Goal: Navigation & Orientation: Find specific page/section

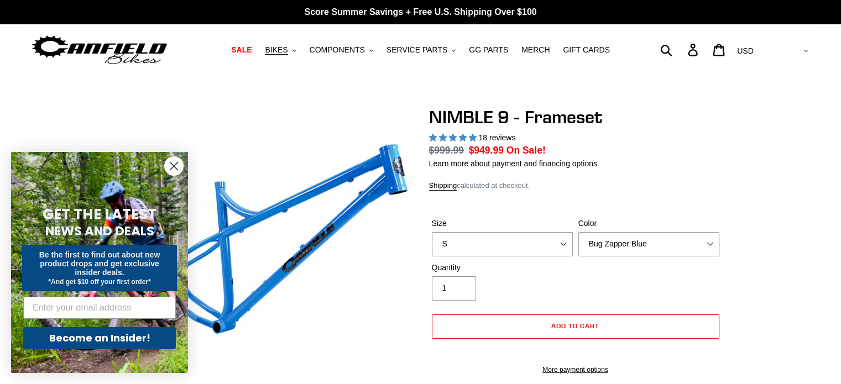
select select "highest-rating"
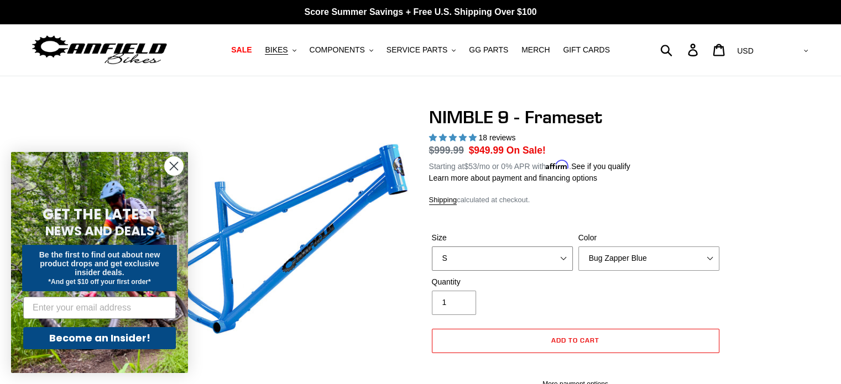
click at [449, 264] on select "S M L XL" at bounding box center [502, 259] width 141 height 24
select select "M"
click at [432, 247] on select "S M L XL" at bounding box center [502, 259] width 141 height 24
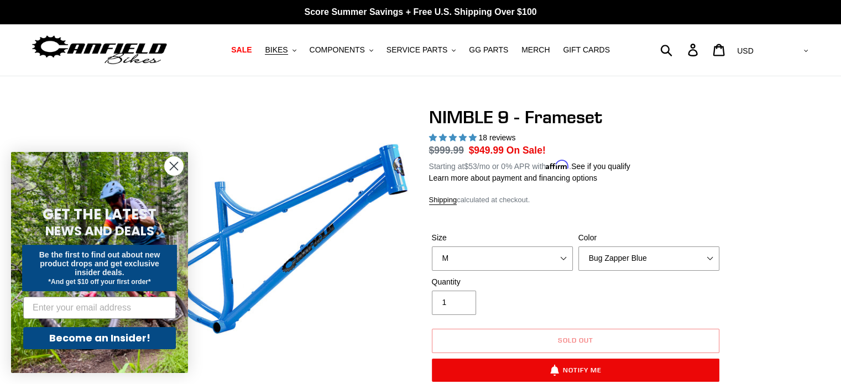
click at [252, 53] on span "SALE" at bounding box center [241, 49] width 20 height 9
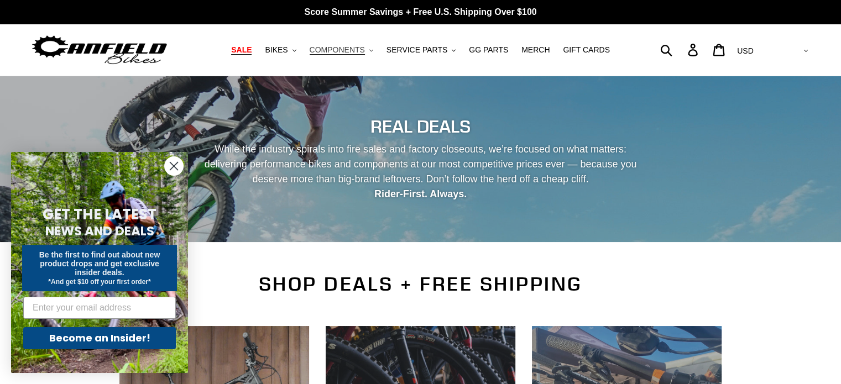
click at [340, 49] on span "COMPONENTS" at bounding box center [337, 49] width 55 height 9
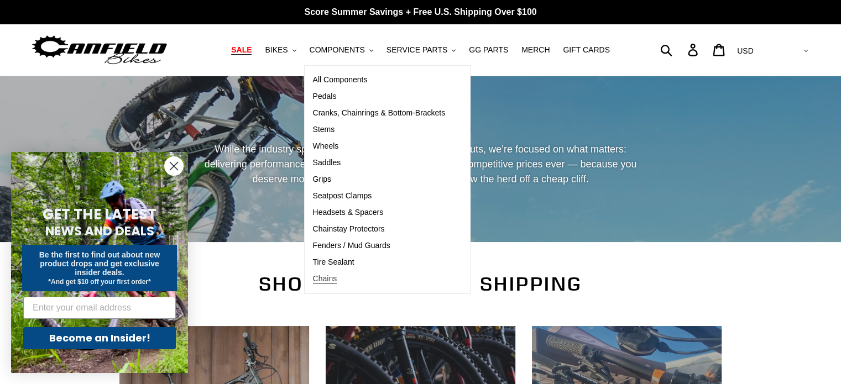
click at [337, 281] on span "Chains" at bounding box center [325, 278] width 24 height 9
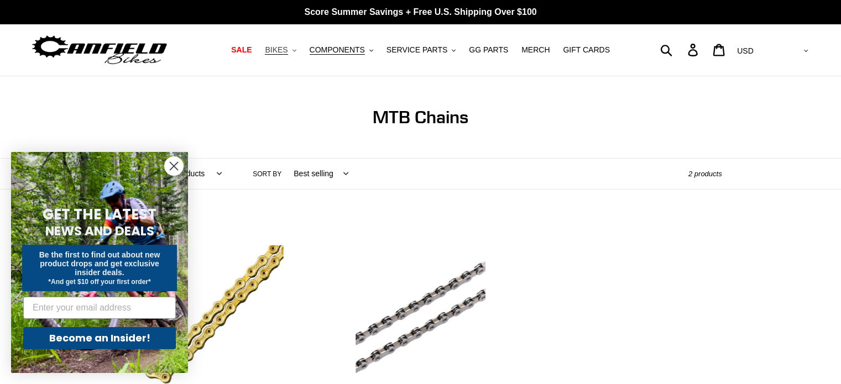
click at [283, 53] on span "BIKES" at bounding box center [276, 49] width 23 height 9
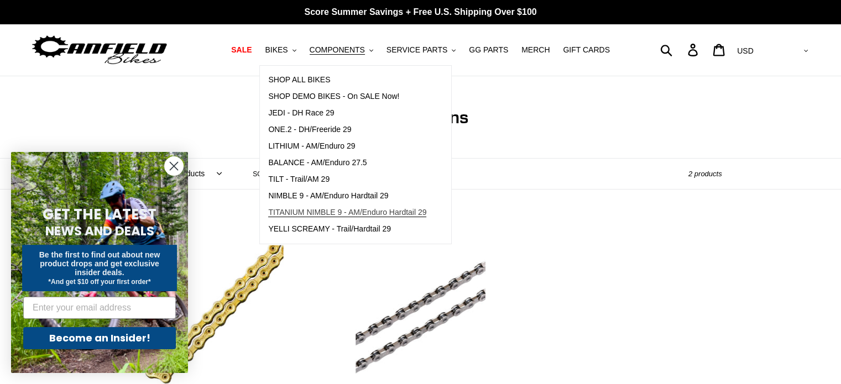
click at [312, 214] on span "TITANIUM NIMBLE 9 - AM/Enduro Hardtail 29" at bounding box center [347, 212] width 158 height 9
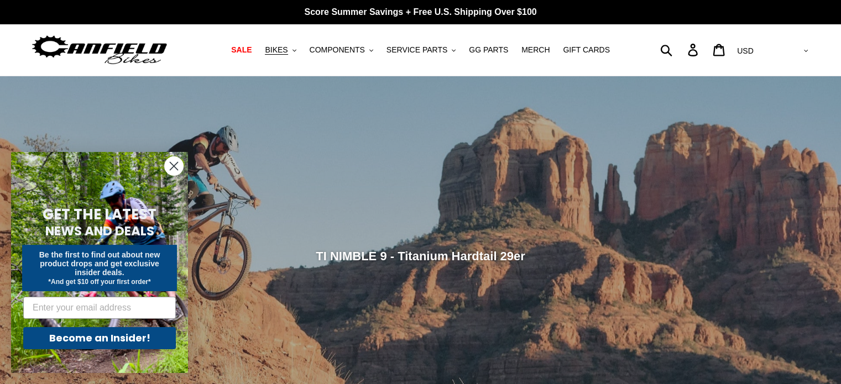
click at [173, 161] on circle "Close dialog" at bounding box center [174, 166] width 18 height 18
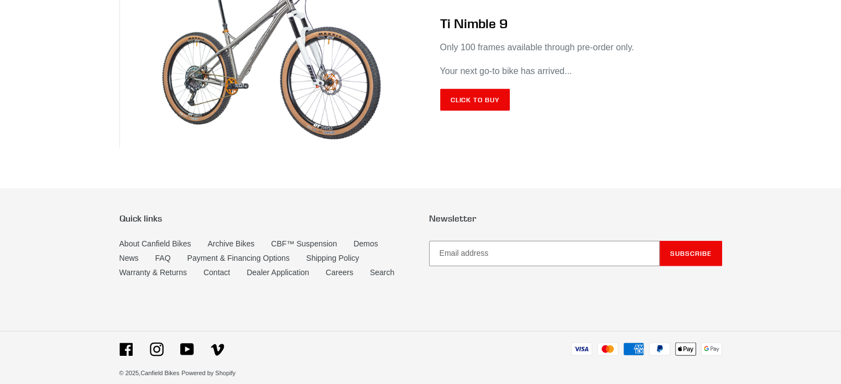
scroll to position [6651, 0]
